Goal: Browse casually

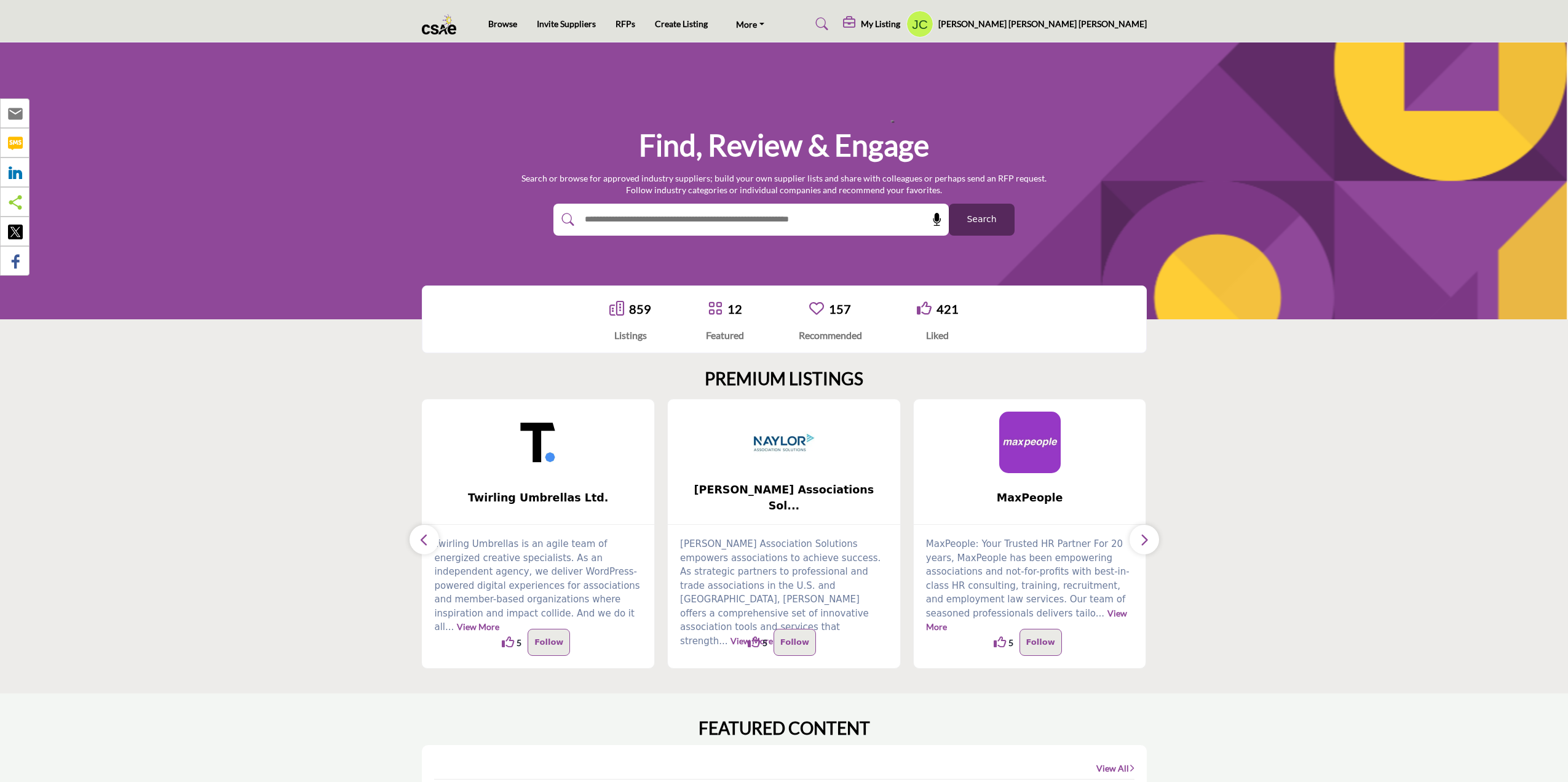
scroll to position [1353, 0]
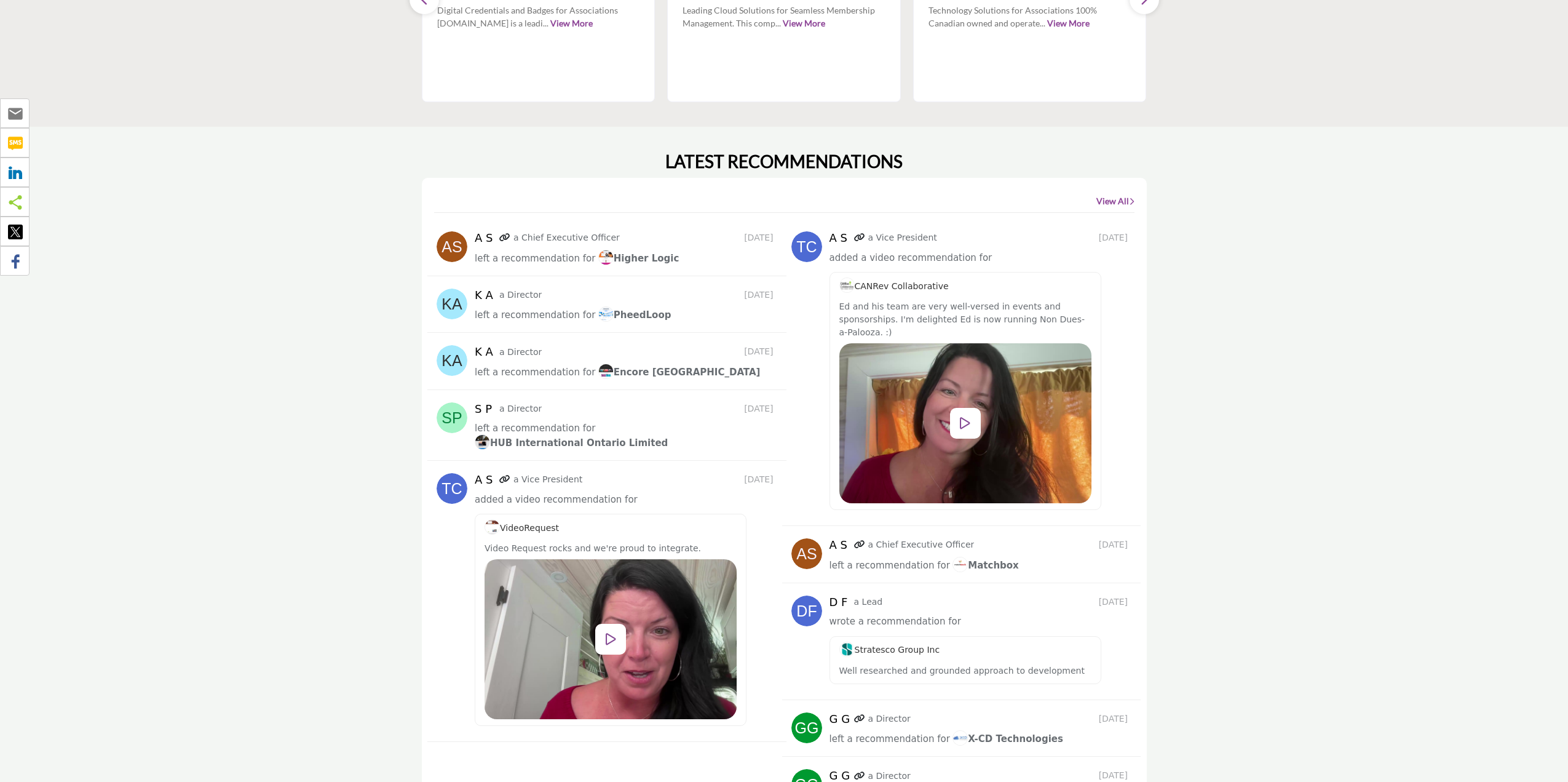
click at [626, 624] on div at bounding box center [610, 639] width 31 height 31
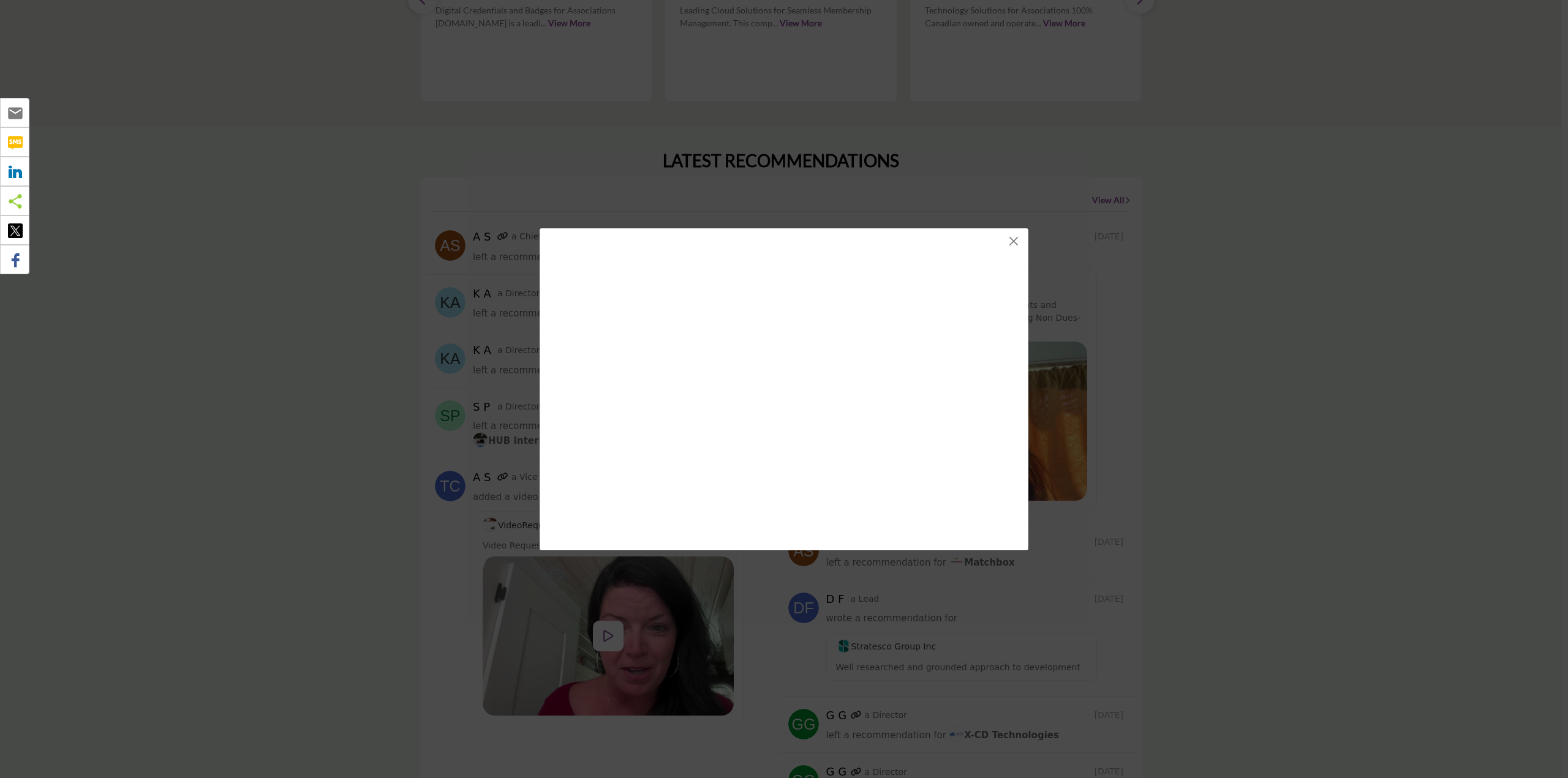
click at [1254, 138] on div at bounding box center [784, 389] width 1568 height 778
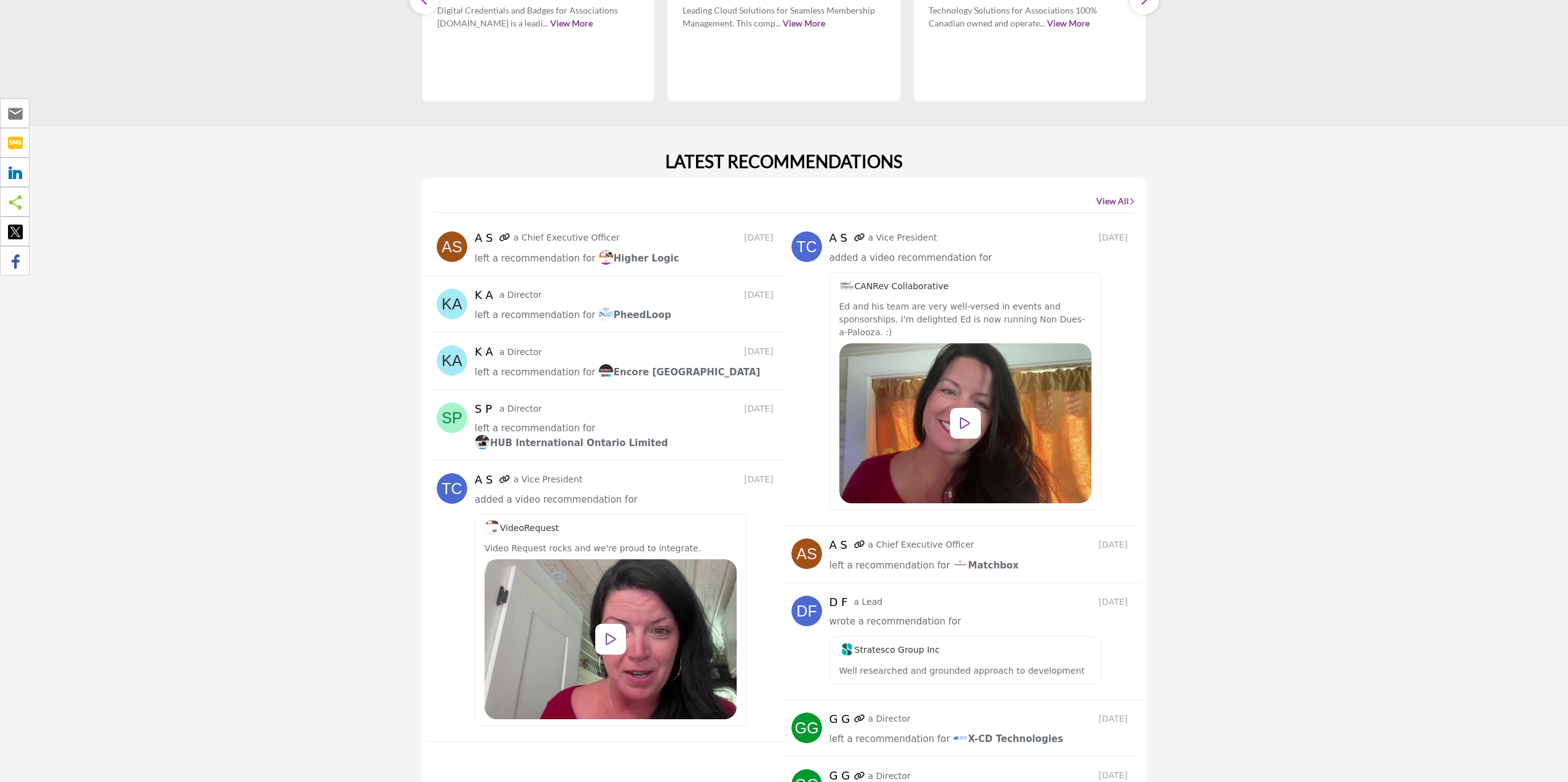
click at [1284, 377] on section "LATEST RECOMMENDATIONS View All A S a Chief Executive Officer 14 days ago left …" at bounding box center [784, 488] width 1568 height 724
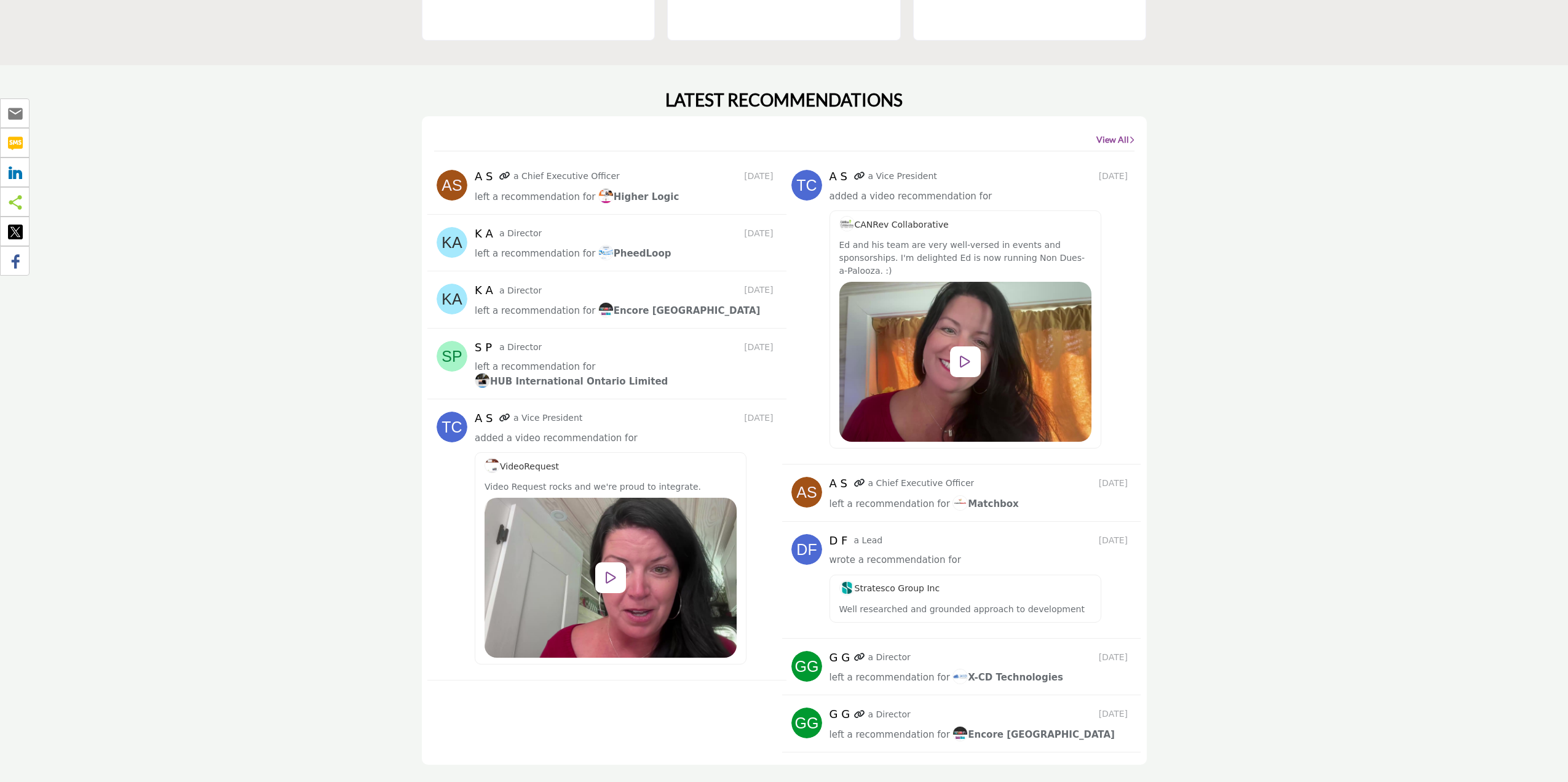
drag, startPoint x: 1226, startPoint y: 215, endPoint x: 1205, endPoint y: 206, distance: 22.8
click at [1226, 214] on section "LATEST RECOMMENDATIONS View All A S a Chief Executive Officer 14 days ago left …" at bounding box center [784, 427] width 1568 height 724
click at [616, 571] on icon at bounding box center [611, 577] width 10 height 14
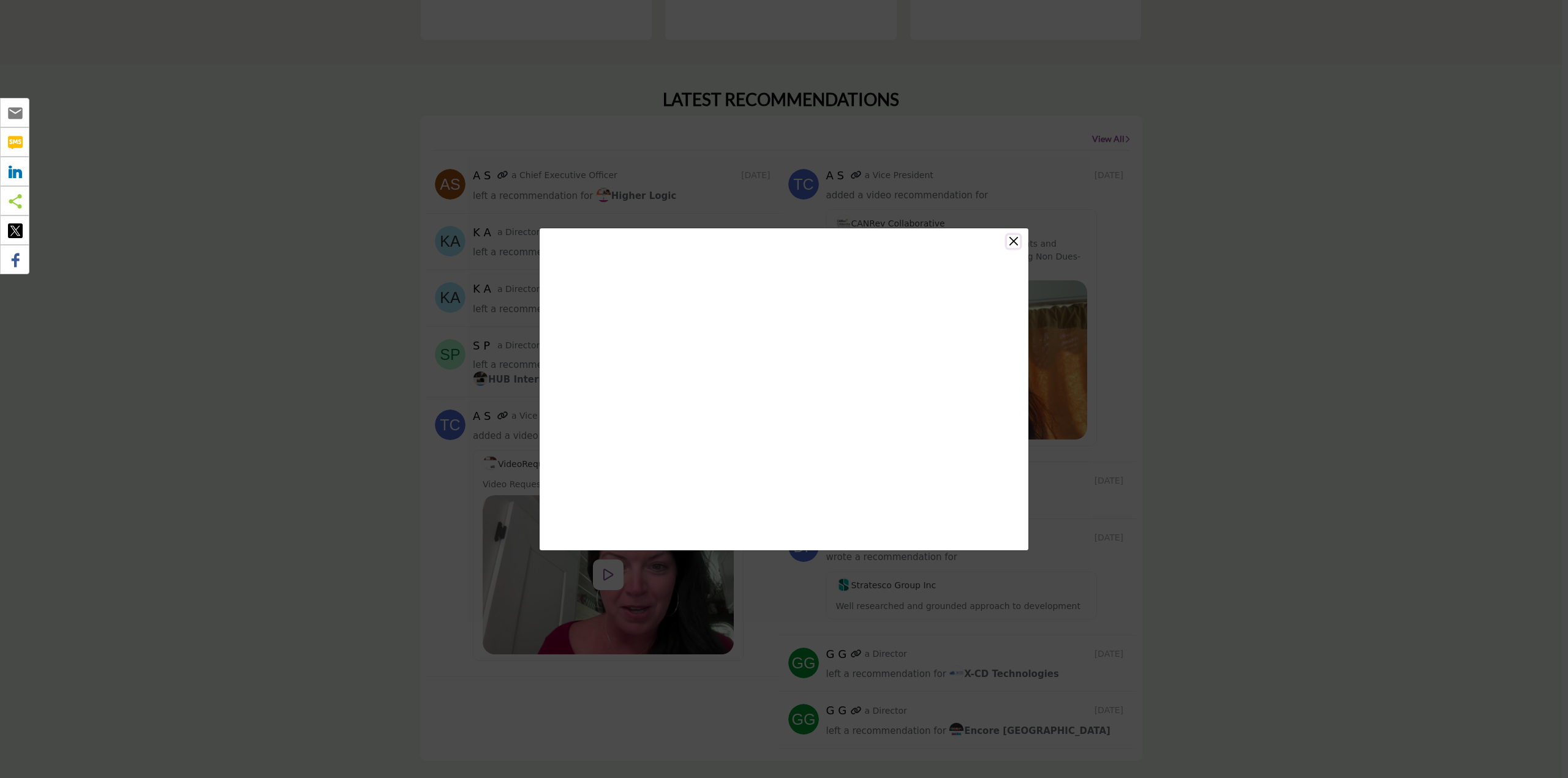
click at [1013, 240] on button "Close" at bounding box center [1013, 241] width 13 height 13
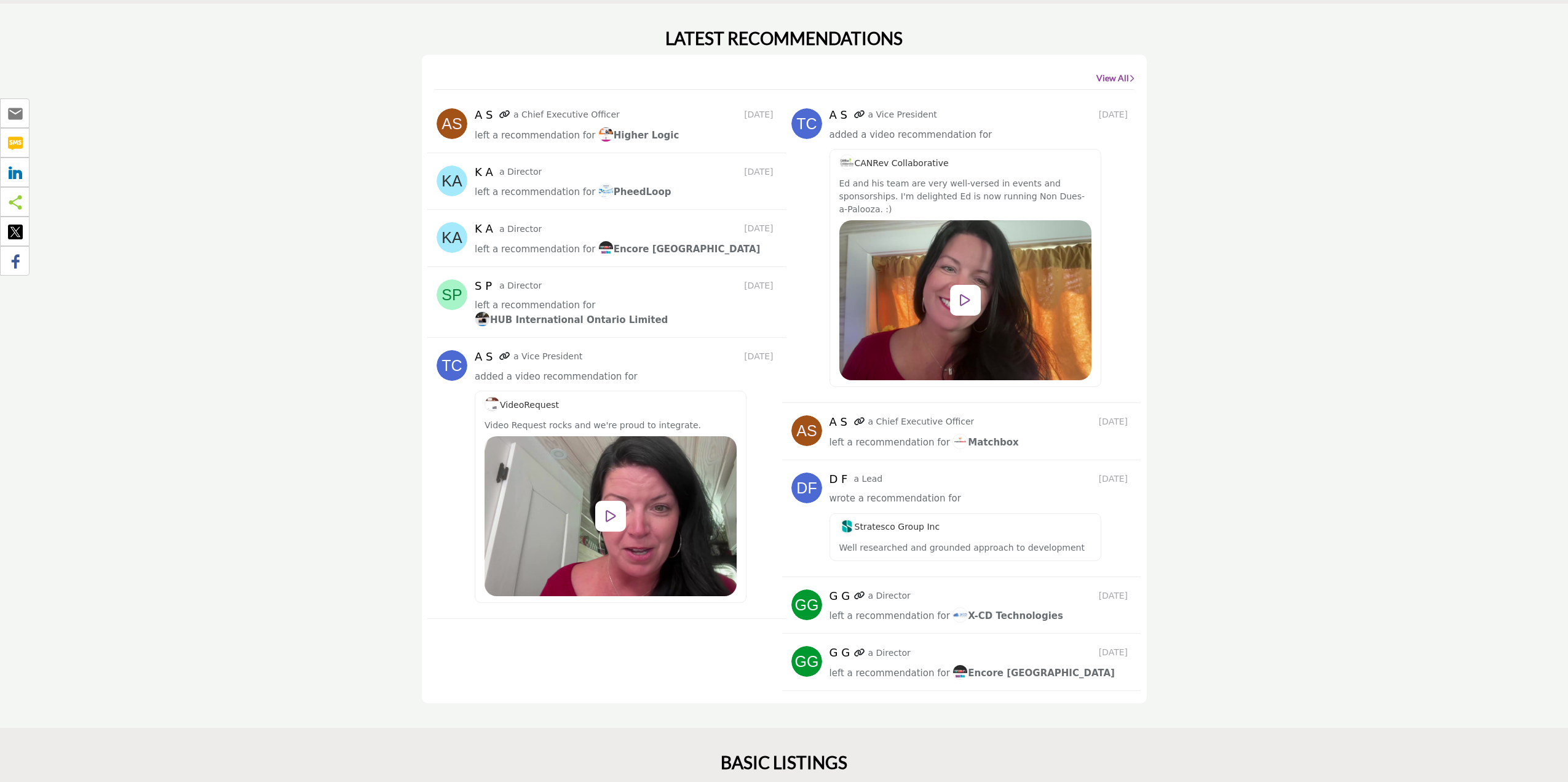
scroll to position [1292, 0]
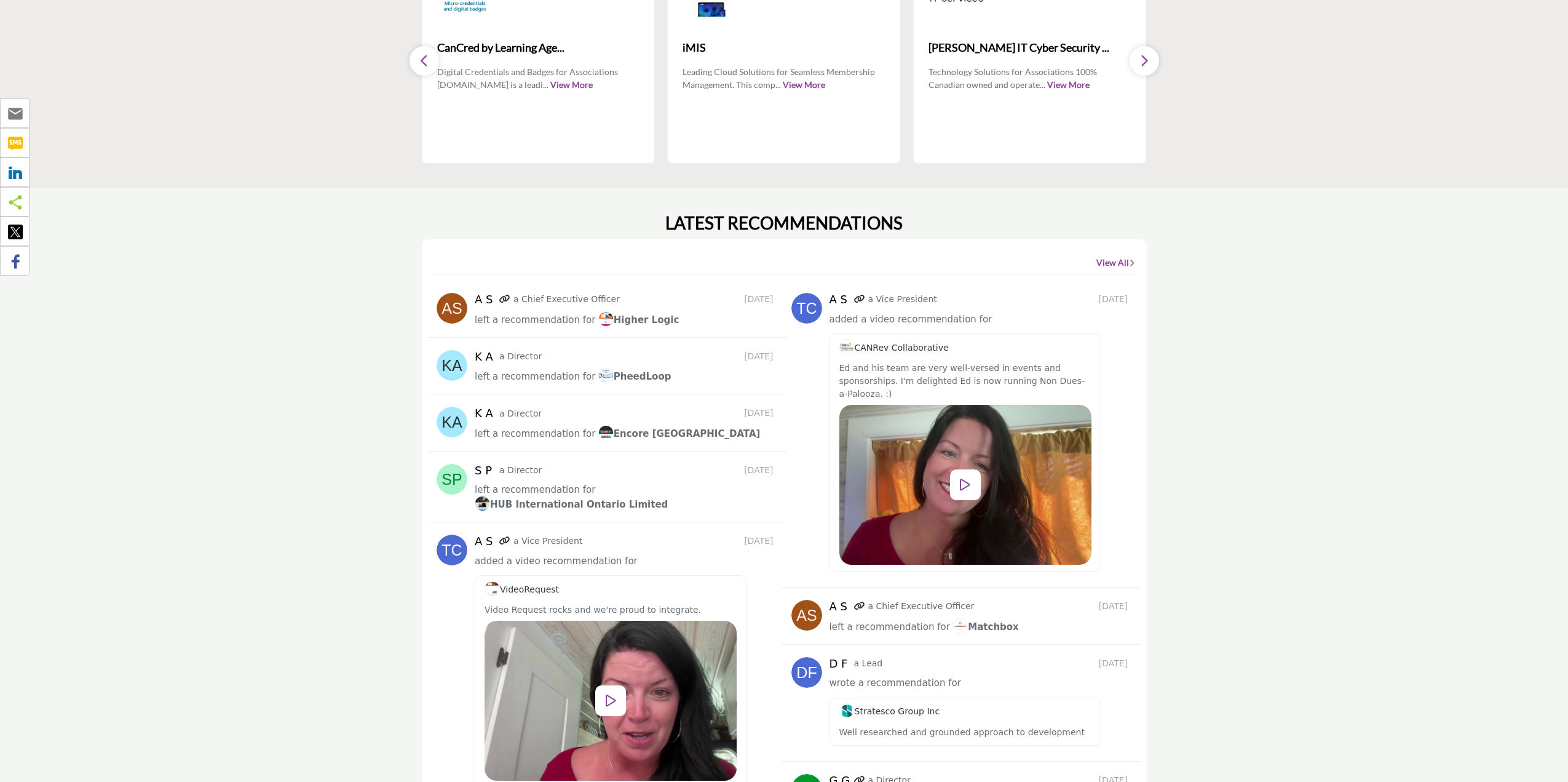
click at [500, 295] on icon at bounding box center [505, 299] width 11 height 9
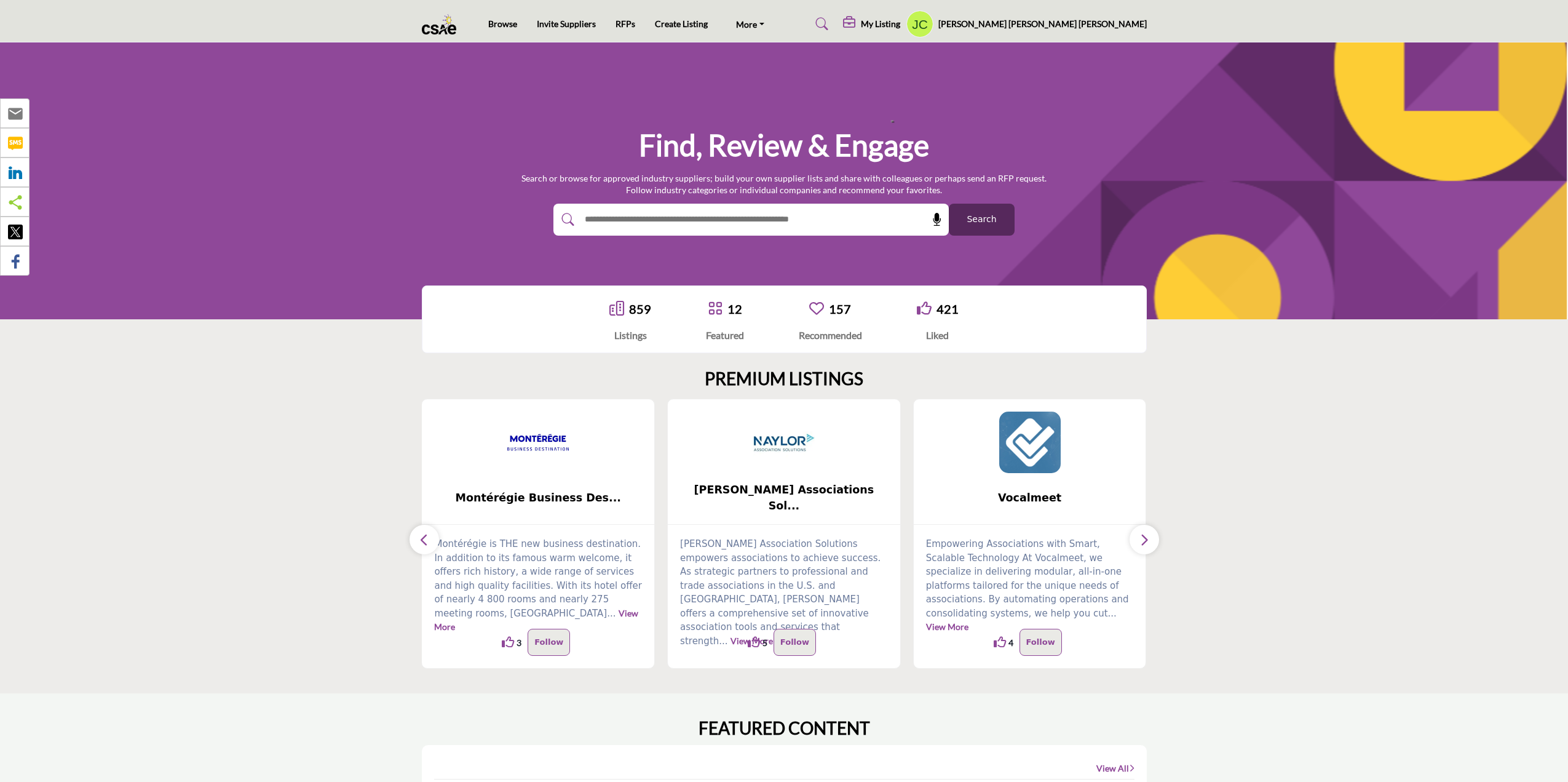
scroll to position [738, 0]
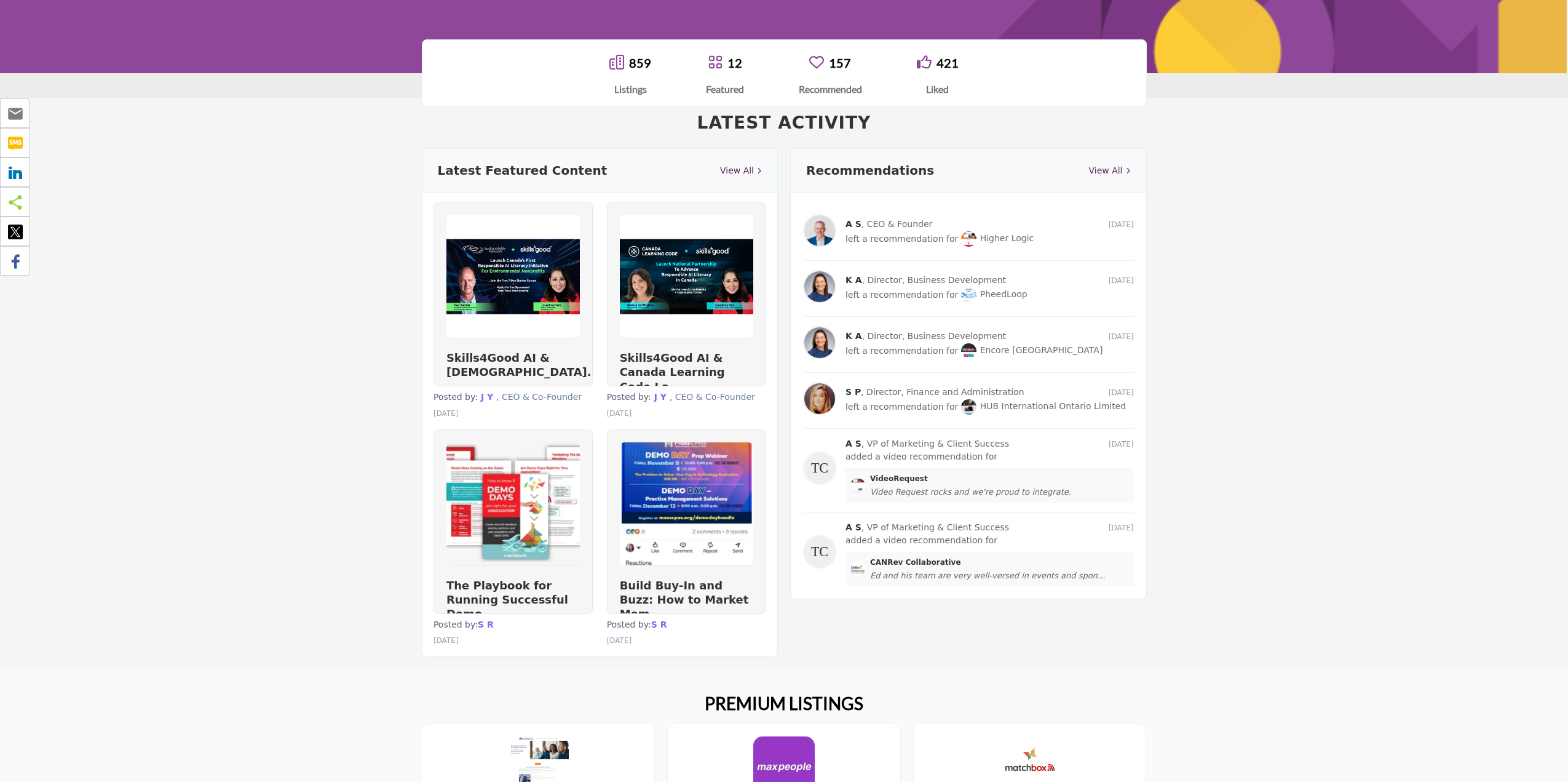
scroll to position [184, 0]
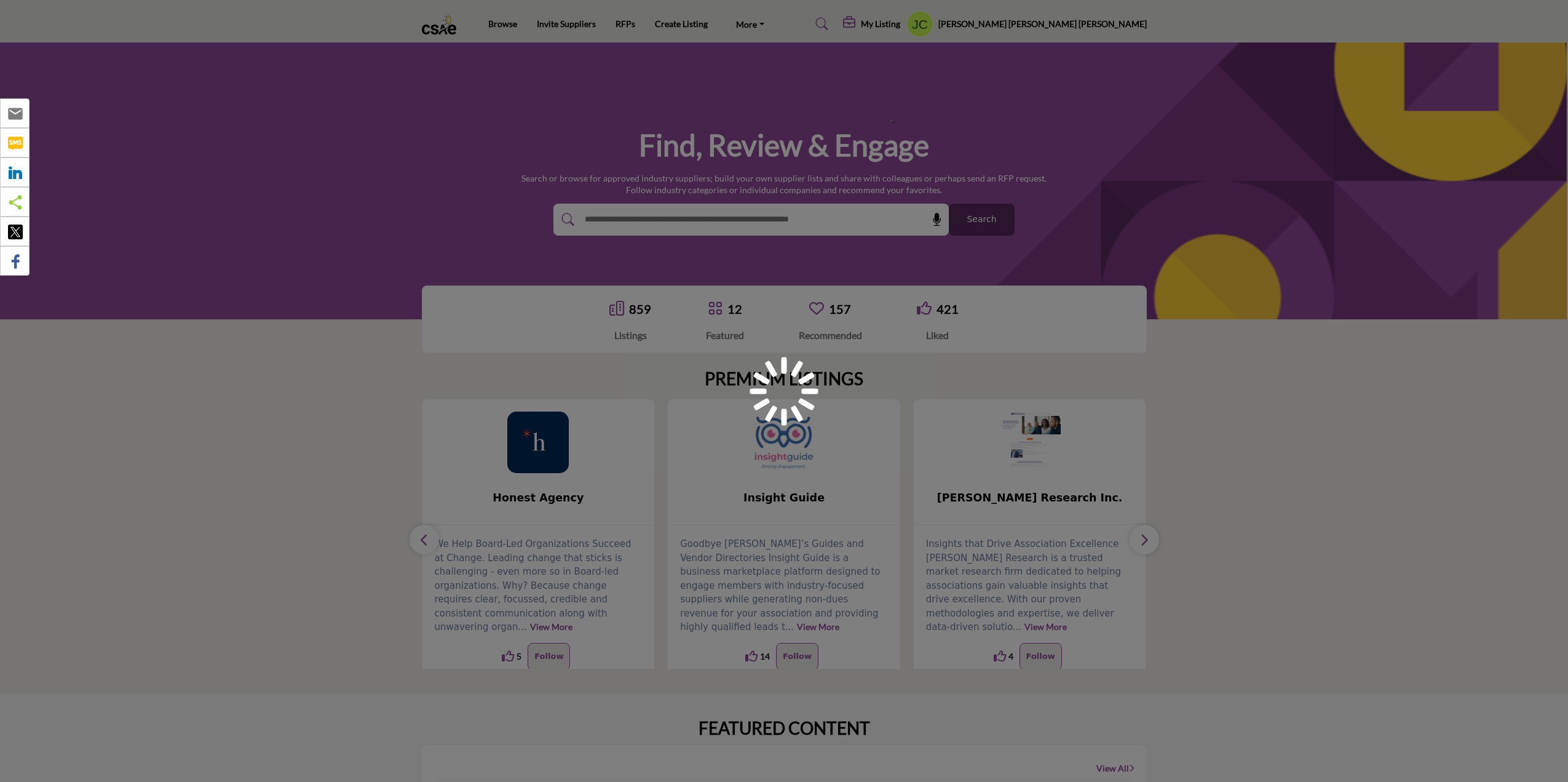
scroll to position [172, 0]
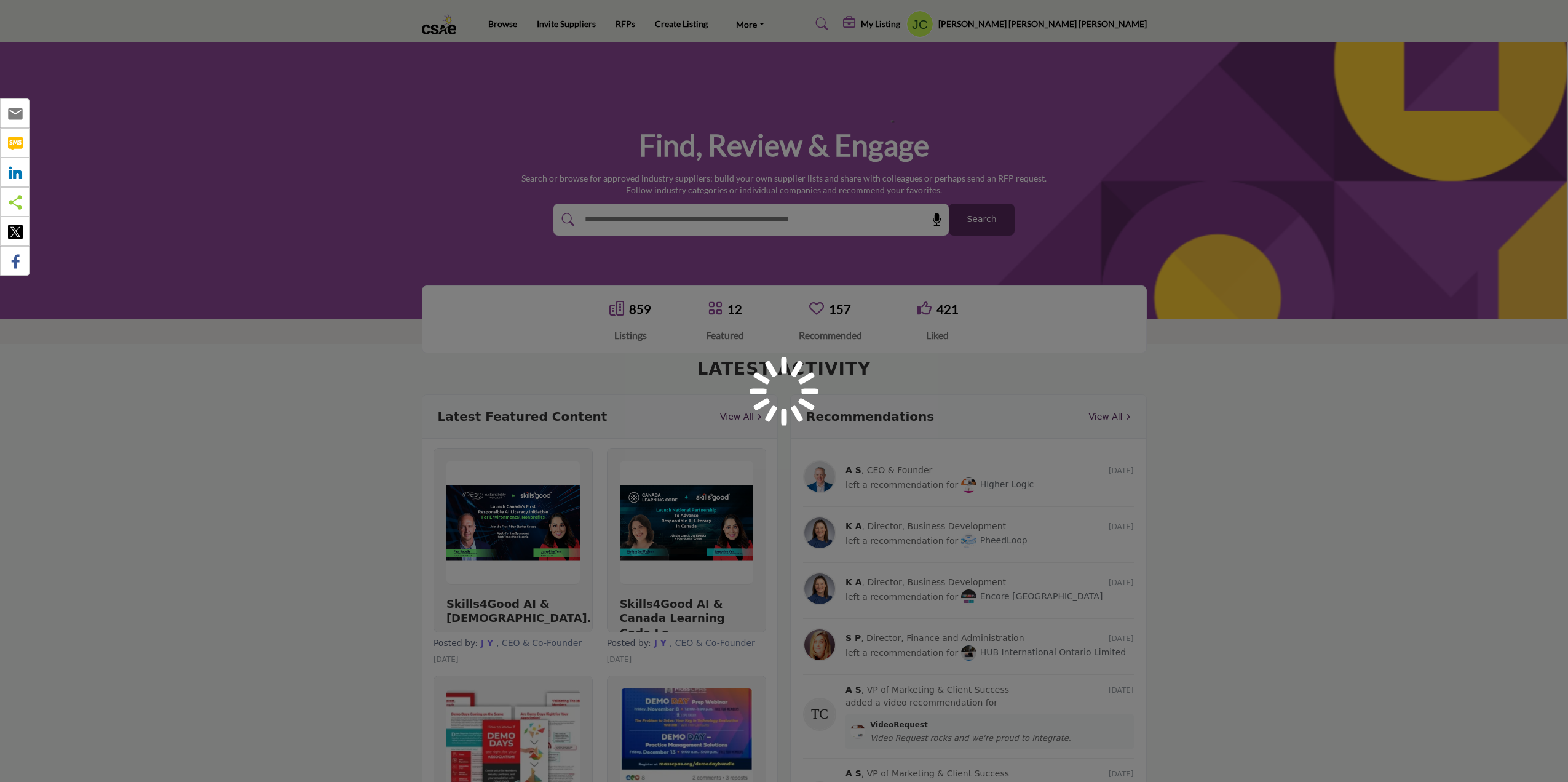
scroll to position [172, 0]
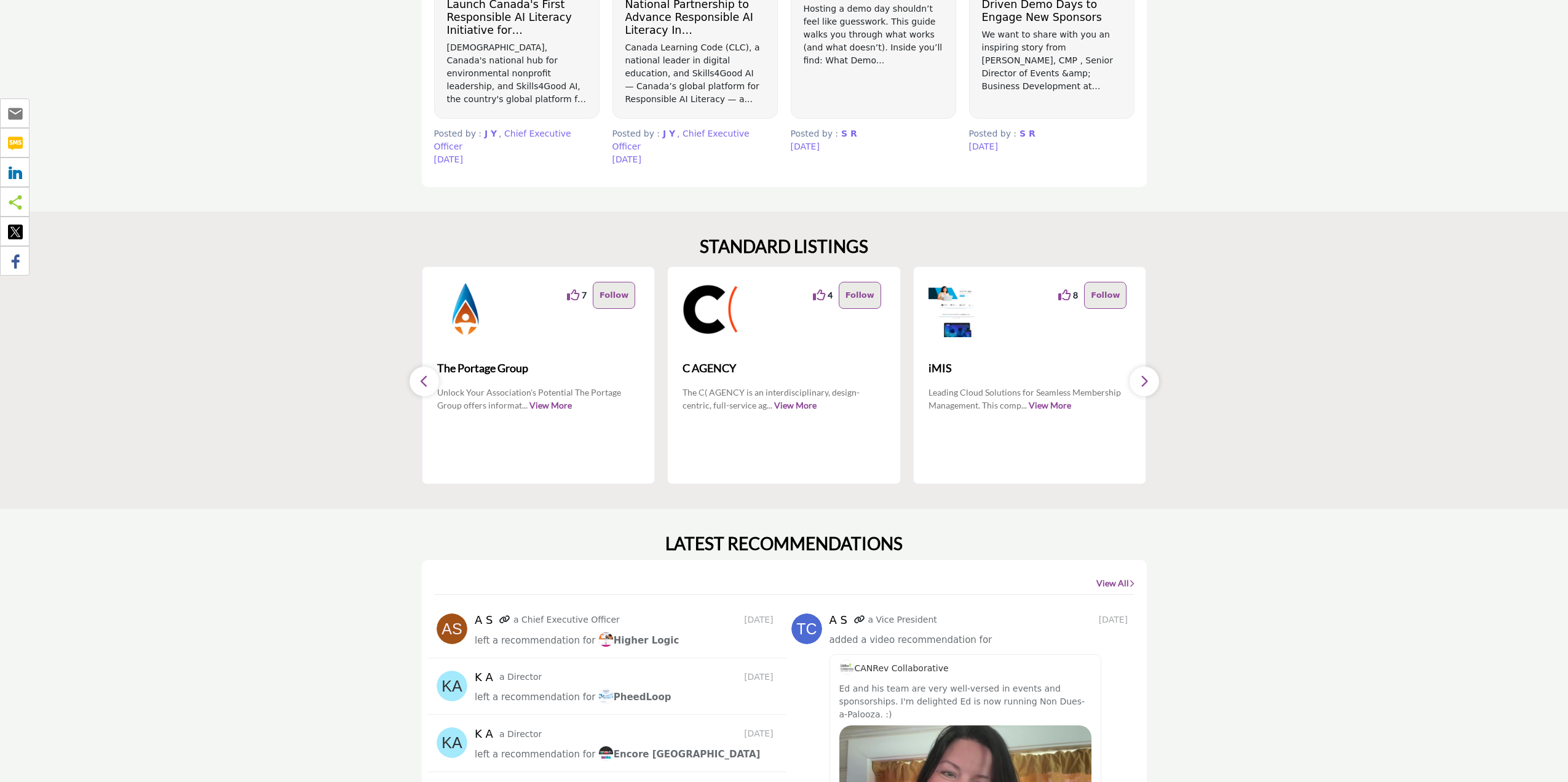
scroll to position [1402, 0]
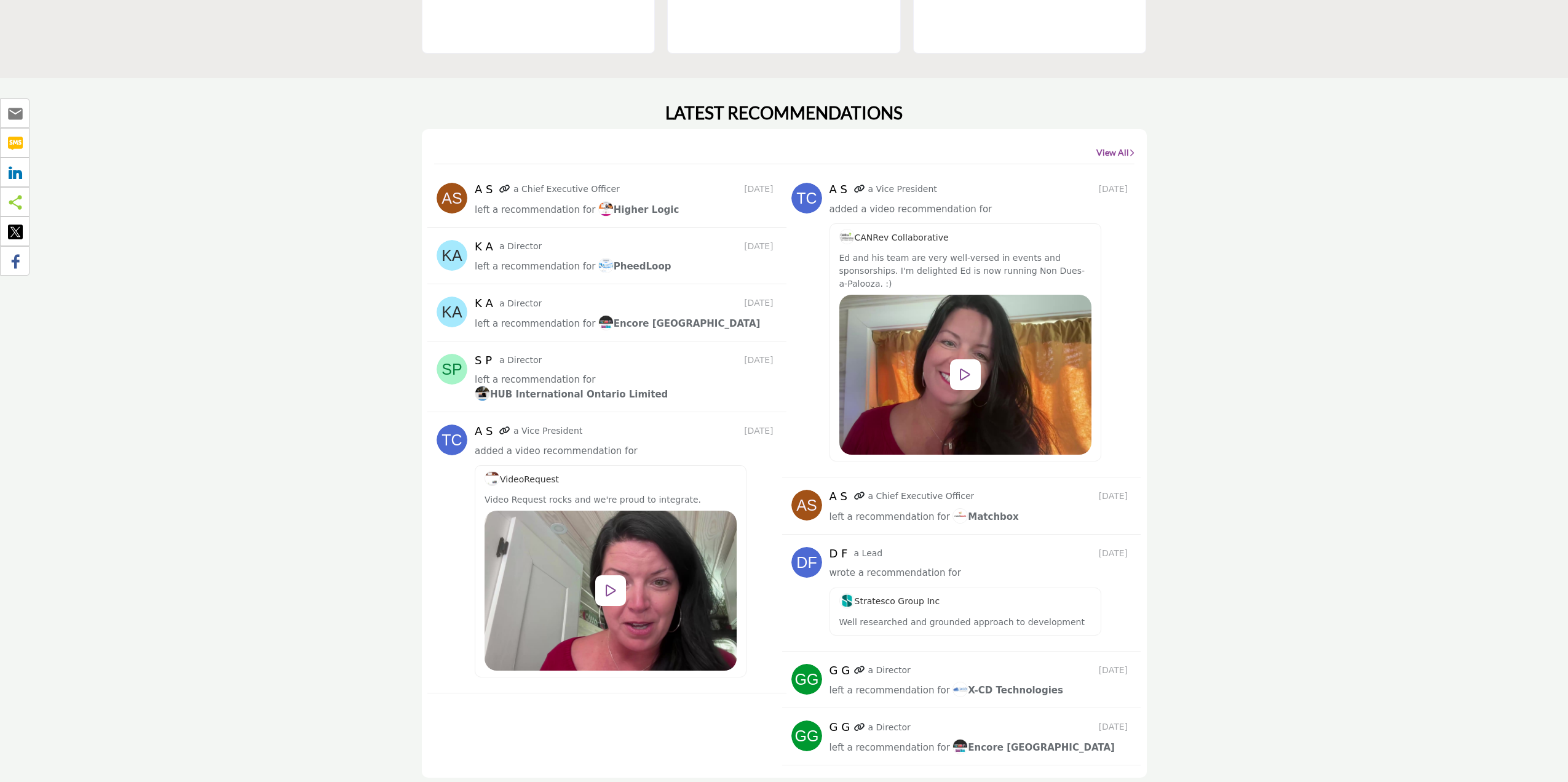
click at [616, 584] on icon at bounding box center [611, 590] width 10 height 14
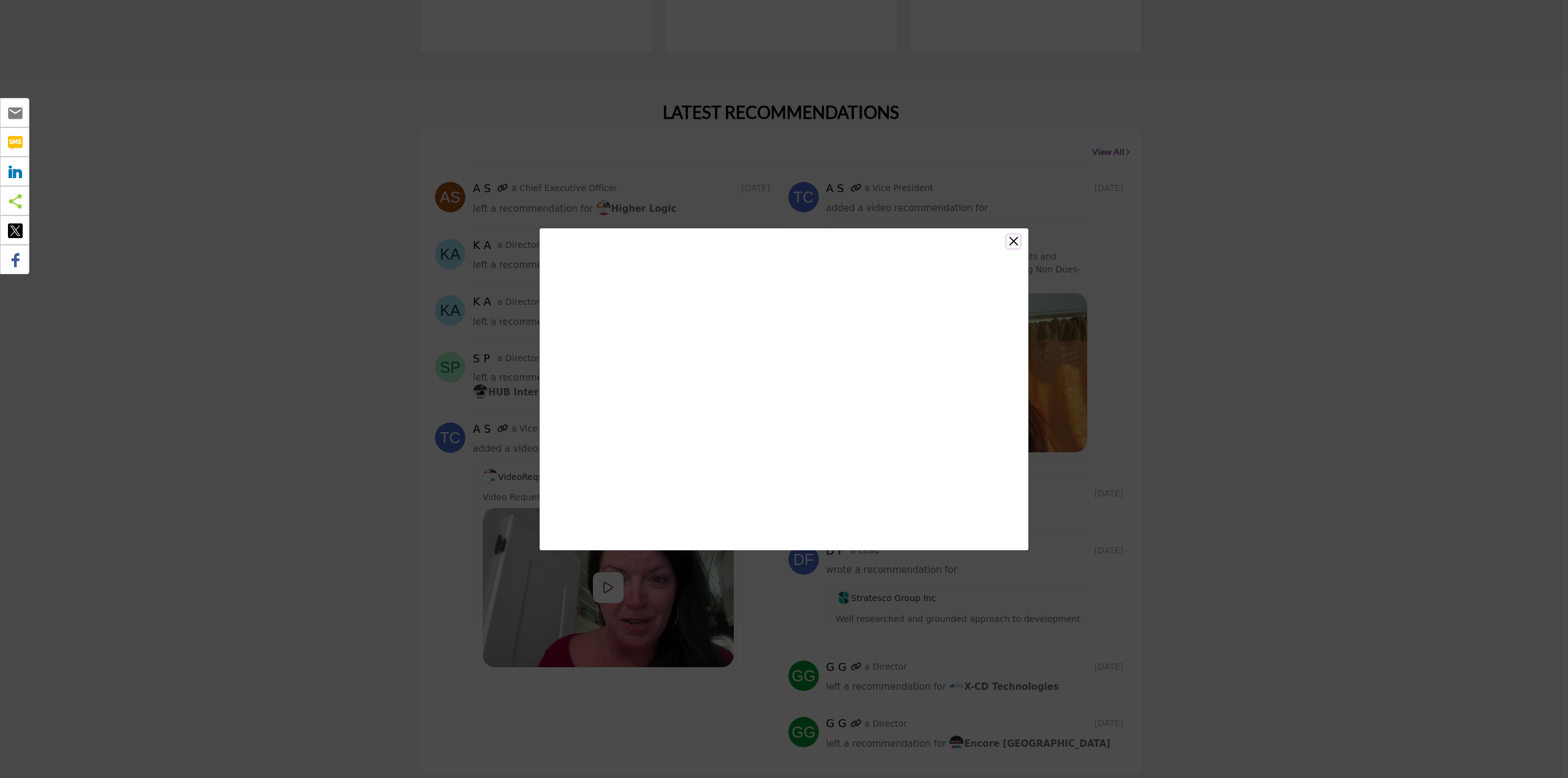
click at [1010, 237] on button "Close" at bounding box center [1013, 241] width 13 height 13
